Goal: Find contact information: Find contact information

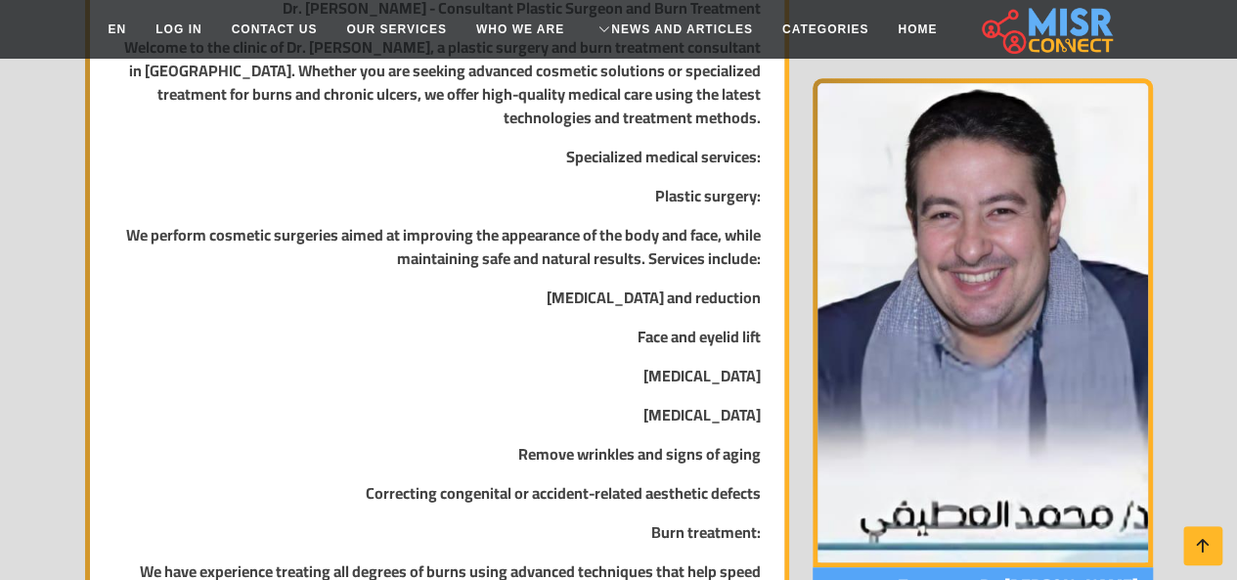
scroll to position [685, 0]
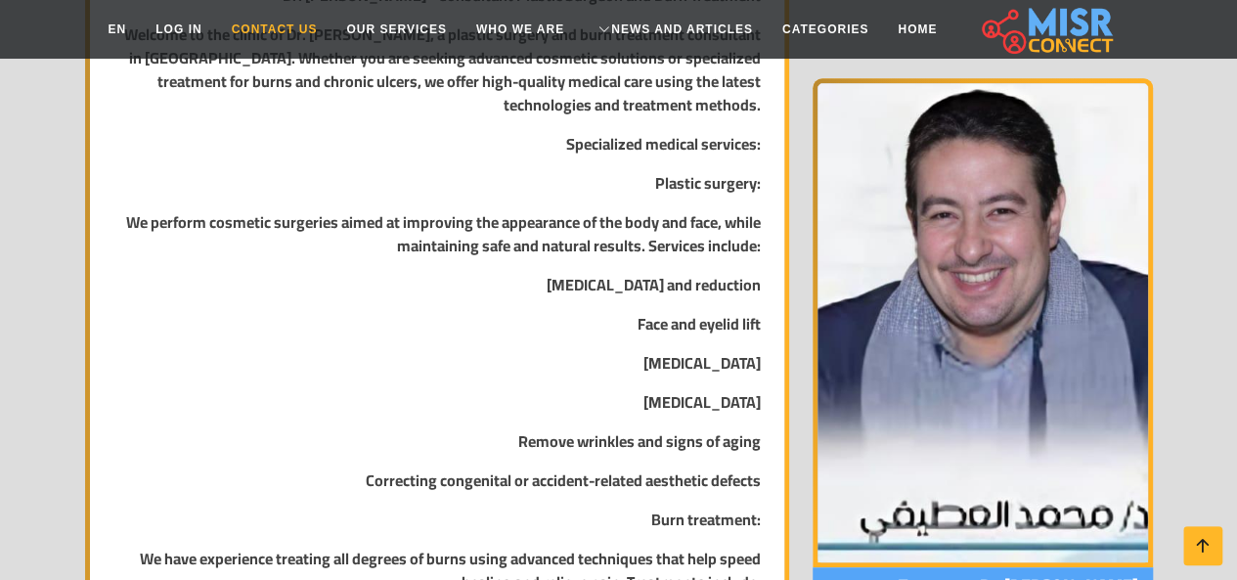
click at [279, 36] on font "Contact us" at bounding box center [275, 30] width 86 height 18
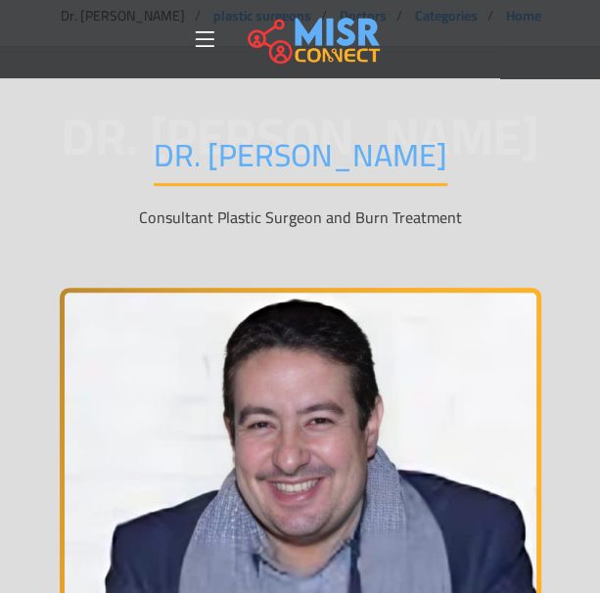
scroll to position [0, 0]
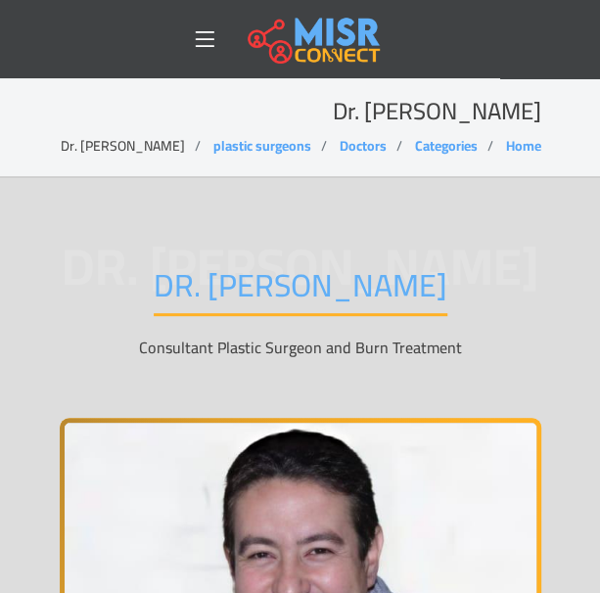
drag, startPoint x: 301, startPoint y: 106, endPoint x: 542, endPoint y: 107, distance: 240.6
click at [542, 107] on div "Dr. Mohammed Al-Attifi Home Categories Doctors plastic surgeons Dr. Mohammed Al…" at bounding box center [300, 127] width 528 height 59
copy font "Dr. Mohammed Al-Attifi"
